Goal: Task Accomplishment & Management: Use online tool/utility

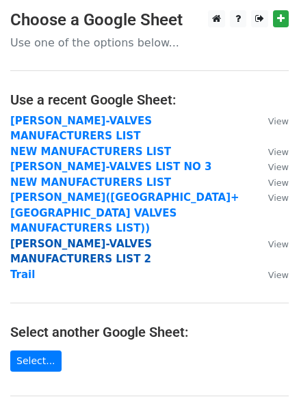
click at [104, 238] on strong "[PERSON_NAME]-VALVES MANUFACTURERS LIST 2" at bounding box center [80, 252] width 141 height 28
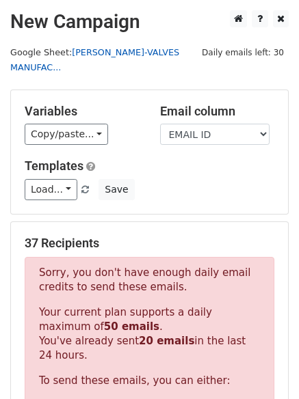
click at [44, 70] on link "ROHAN SHARMA-VALVES MANUFAC..." at bounding box center [94, 60] width 169 height 26
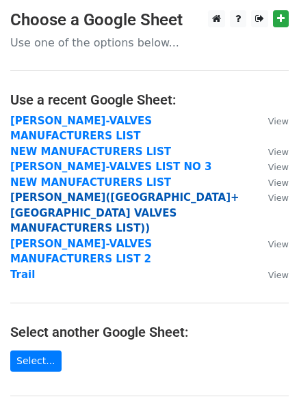
click at [146, 191] on strong "[PERSON_NAME]([GEOGRAPHIC_DATA]+[GEOGRAPHIC_DATA] VALVES MANUFACTURERS LIST))" at bounding box center [124, 212] width 229 height 43
